Goal: Task Accomplishment & Management: Manage account settings

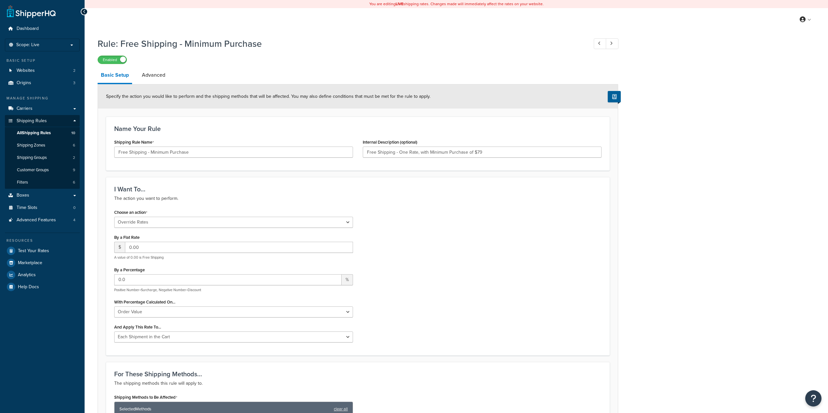
select select "OVERRIDE"
click at [29, 29] on span "Dashboard" at bounding box center [28, 29] width 22 height 6
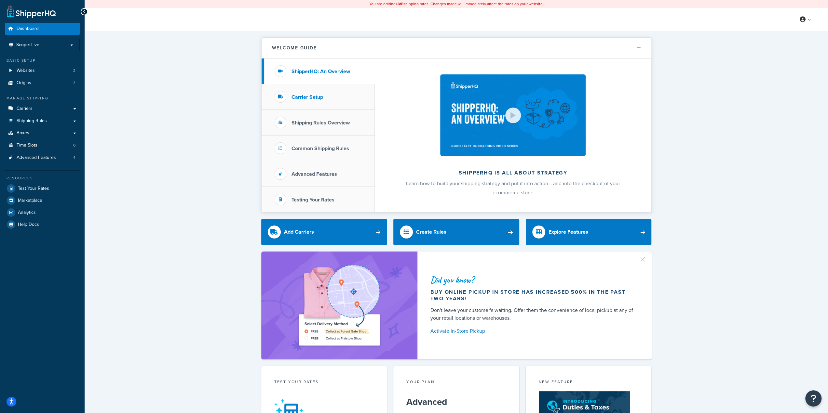
click at [353, 99] on li "Carrier Setup" at bounding box center [318, 97] width 113 height 26
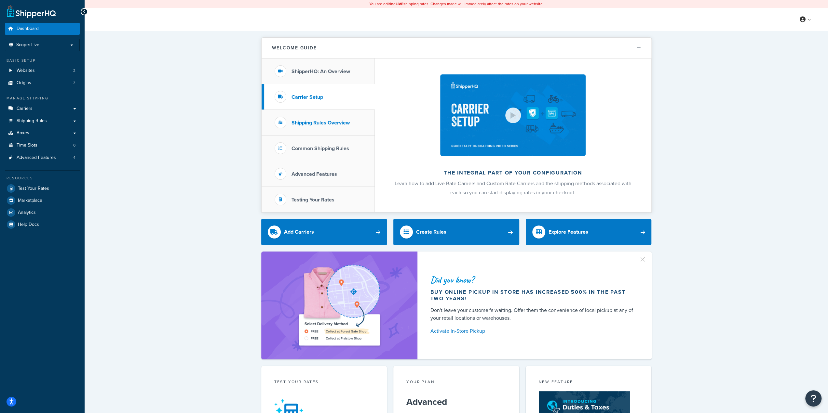
click at [362, 125] on li "Shipping Rules Overview" at bounding box center [318, 123] width 113 height 26
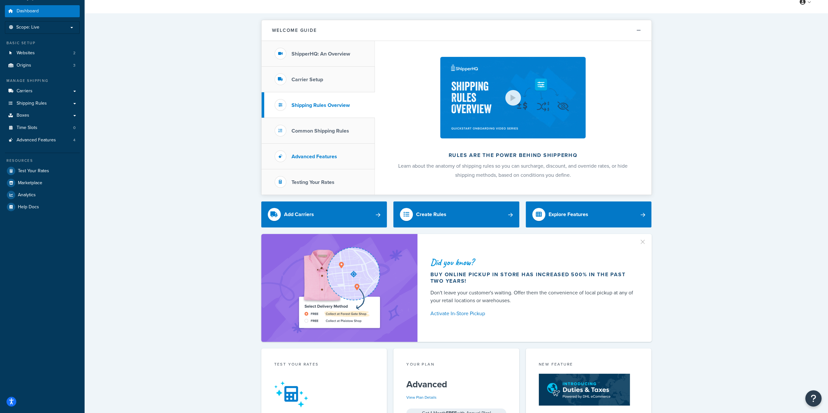
scroll to position [4, 0]
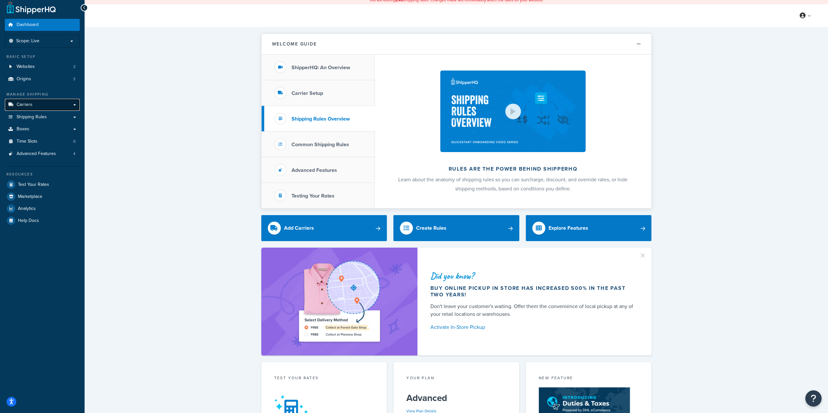
click at [70, 107] on link "Carriers" at bounding box center [42, 105] width 75 height 12
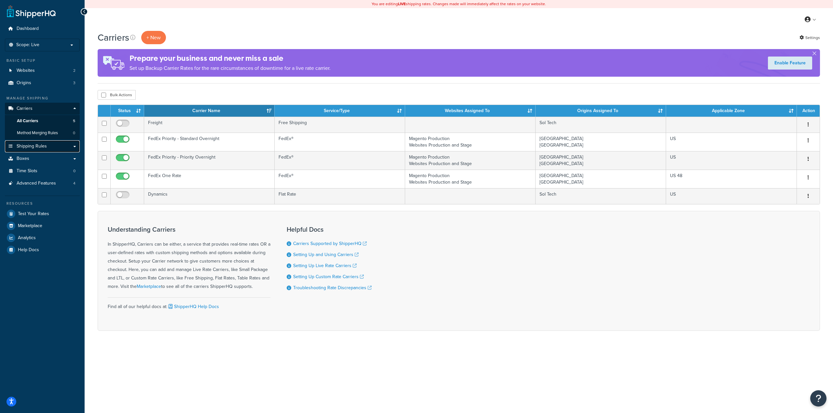
click at [32, 146] on span "Shipping Rules" at bounding box center [32, 147] width 30 height 6
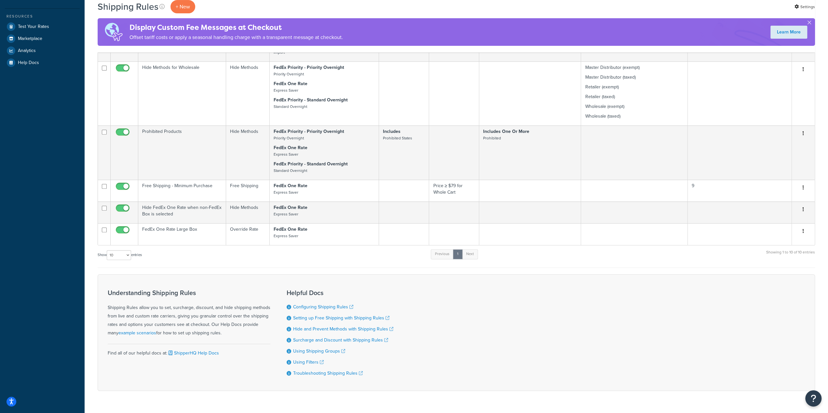
scroll to position [228, 0]
